Goal: Find specific page/section: Find specific page/section

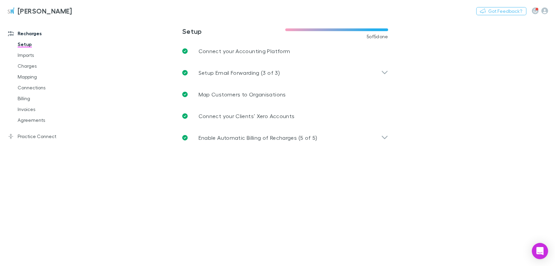
click at [33, 120] on link "Agreements" at bounding box center [50, 120] width 78 height 11
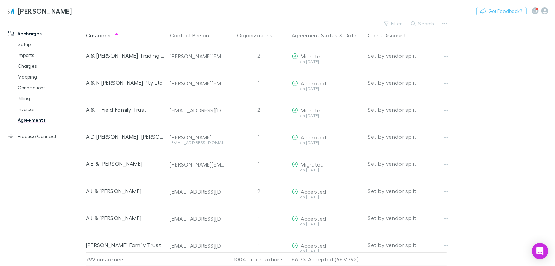
click at [417, 23] on button "Search" at bounding box center [423, 24] width 31 height 8
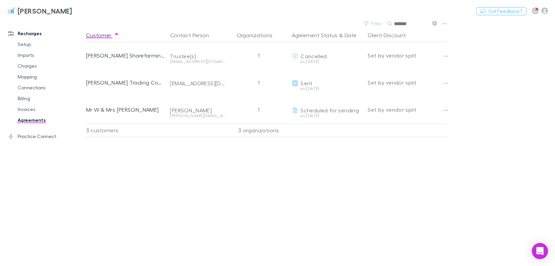
type input "*******"
